Goal: Transaction & Acquisition: Obtain resource

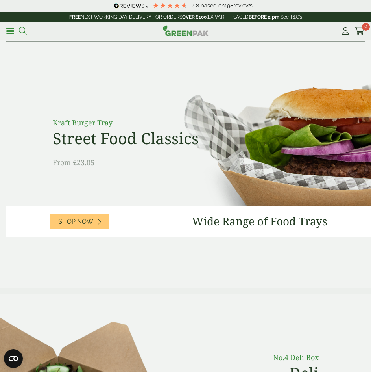
click at [20, 33] on icon at bounding box center [23, 31] width 8 height 8
click at [20, 33] on aside "Close Shop by packaging type Cups & Accessories Hot Drink Paper Cups Smoothie C…" at bounding box center [185, 186] width 371 height 372
click at [24, 33] on icon at bounding box center [23, 31] width 8 height 8
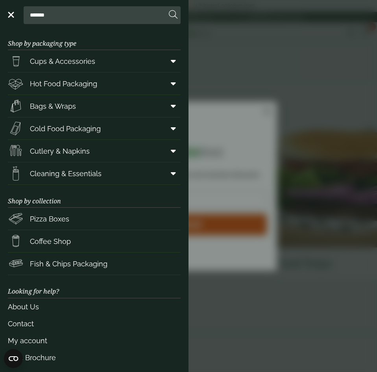
click input "******" at bounding box center [0, 0] width 0 height 0
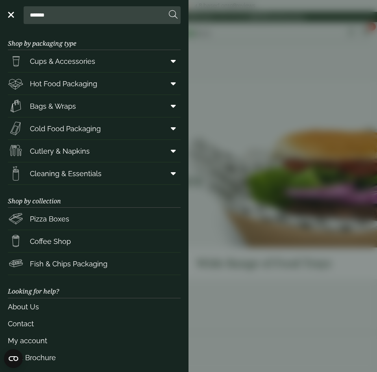
click at [216, 138] on aside "Close ******* Clear Domed Lid - Fits 500ml & 750ml GP2720072 £28.90 inc VAT GP2…" at bounding box center [188, 186] width 377 height 372
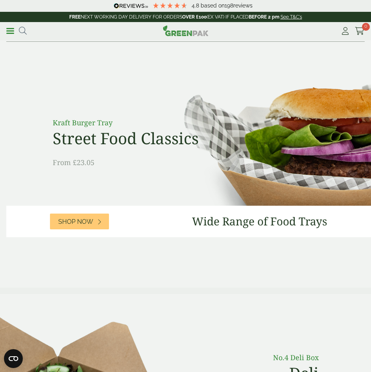
click at [24, 23] on div "Menu 4.8 Based on 198 reviews My Account" at bounding box center [185, 32] width 359 height 20
click at [22, 33] on icon at bounding box center [23, 31] width 8 height 8
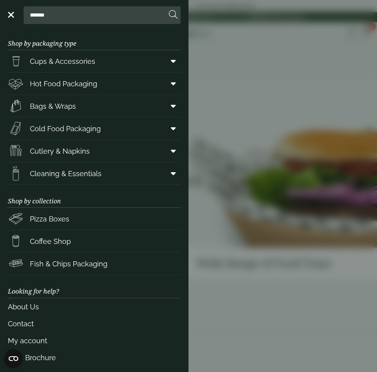
click at [28, 18] on input "*******" at bounding box center [97, 15] width 140 height 17
click at [83, 15] on input "*********" at bounding box center [97, 15] width 140 height 17
click at [168, 14] on form "*********" at bounding box center [102, 15] width 157 height 18
click at [35, 15] on input "*********" at bounding box center [97, 15] width 140 height 17
type input "*********"
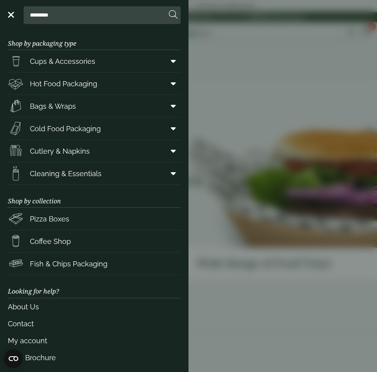
click at [169, 10] on button at bounding box center [173, 15] width 9 height 10
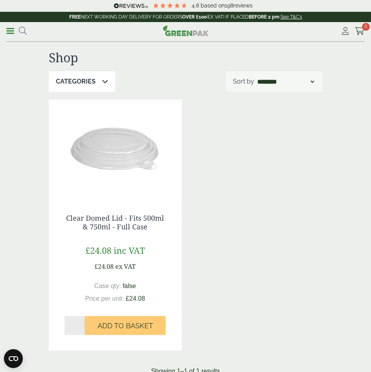
click at [111, 170] on img at bounding box center [115, 149] width 133 height 98
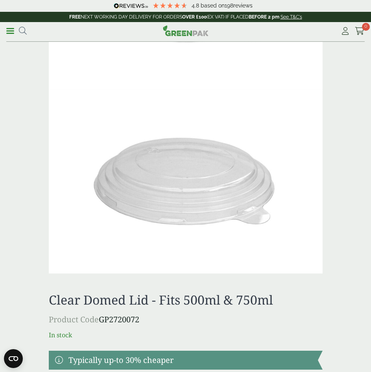
scroll to position [276, 0]
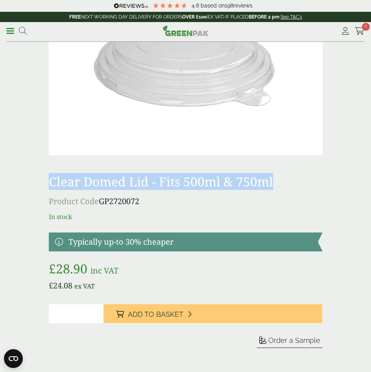
drag, startPoint x: 277, startPoint y: 182, endPoint x: 51, endPoint y: 181, distance: 225.9
click at [51, 181] on h1 "Clear Domed Lid - Fits 500ml & 750ml" at bounding box center [186, 181] width 274 height 15
copy h1 "Clear Domed Lid - Fits 500ml & 750ml"
drag, startPoint x: 141, startPoint y: 201, endPoint x: 102, endPoint y: 202, distance: 39.8
click at [102, 202] on p "Product Code GP2720072" at bounding box center [186, 201] width 274 height 12
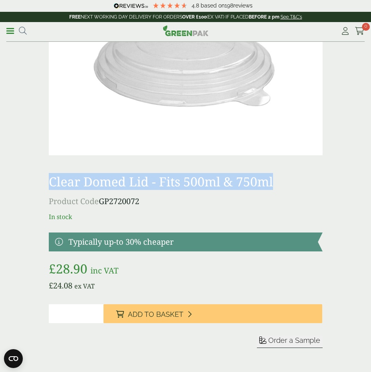
copy p "GP2720072"
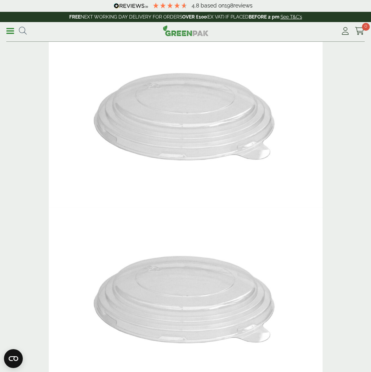
scroll to position [0, 0]
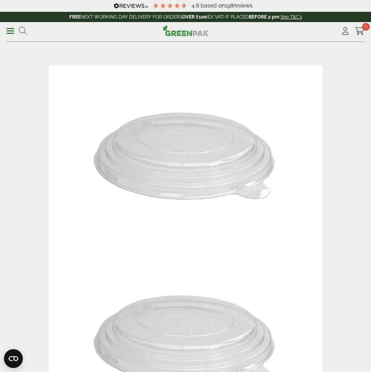
click at [321, 194] on img at bounding box center [186, 156] width 274 height 183
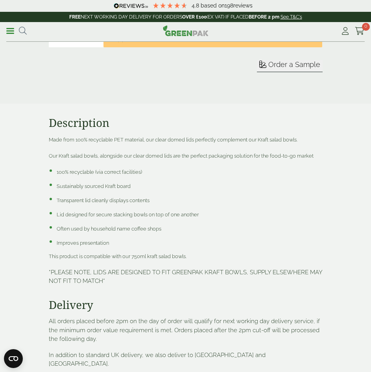
scroll to position [590, 0]
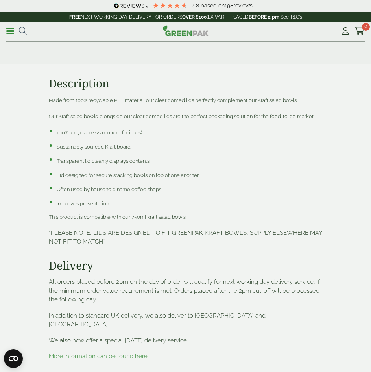
click at [341, 159] on section "Description Made from 100% recyclable PET material, our clear domed lids perfec…" at bounding box center [185, 224] width 371 height 321
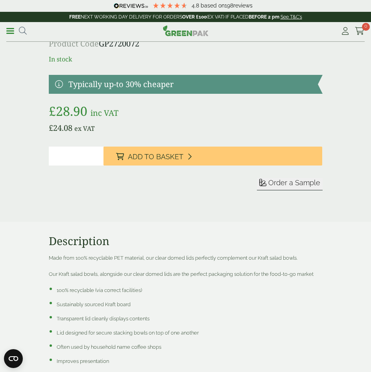
scroll to position [394, 0]
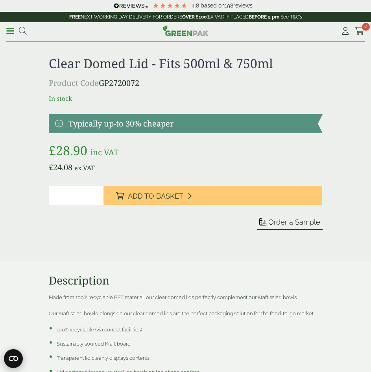
click at [18, 358] on icon "Open CMP widget" at bounding box center [13, 358] width 9 height 5
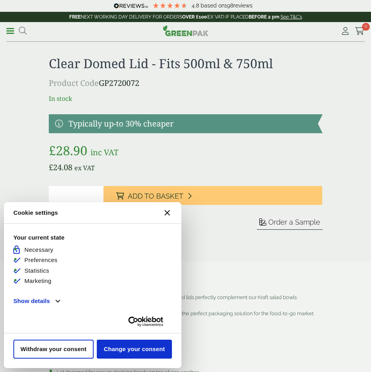
click at [169, 211] on icon "Close CMP widget" at bounding box center [168, 213] width 6 height 6
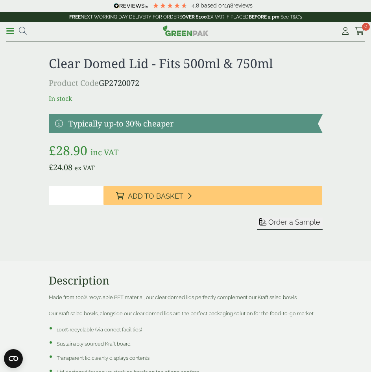
click at [216, 278] on h3 "Description" at bounding box center [186, 280] width 274 height 13
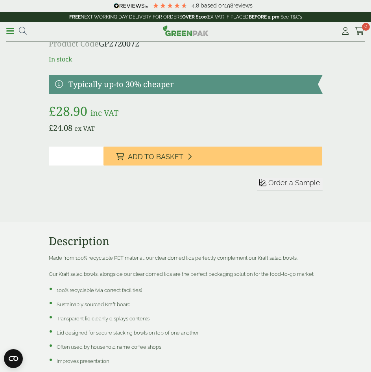
scroll to position [354, 0]
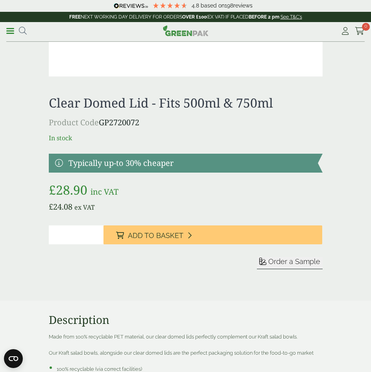
click at [96, 234] on input "*" at bounding box center [76, 234] width 55 height 19
click at [96, 237] on input "*" at bounding box center [76, 234] width 55 height 19
type input "*"
click at [96, 237] on input "*" at bounding box center [76, 234] width 55 height 19
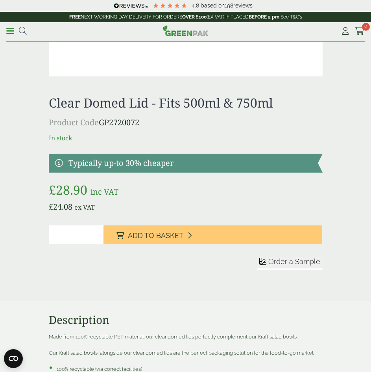
click at [91, 269] on div "Order a Sample" at bounding box center [186, 263] width 274 height 12
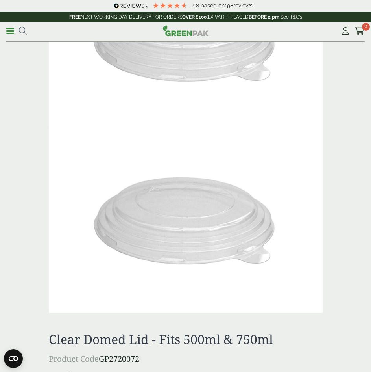
scroll to position [0, 0]
